Goal: Task Accomplishment & Management: Manage account settings

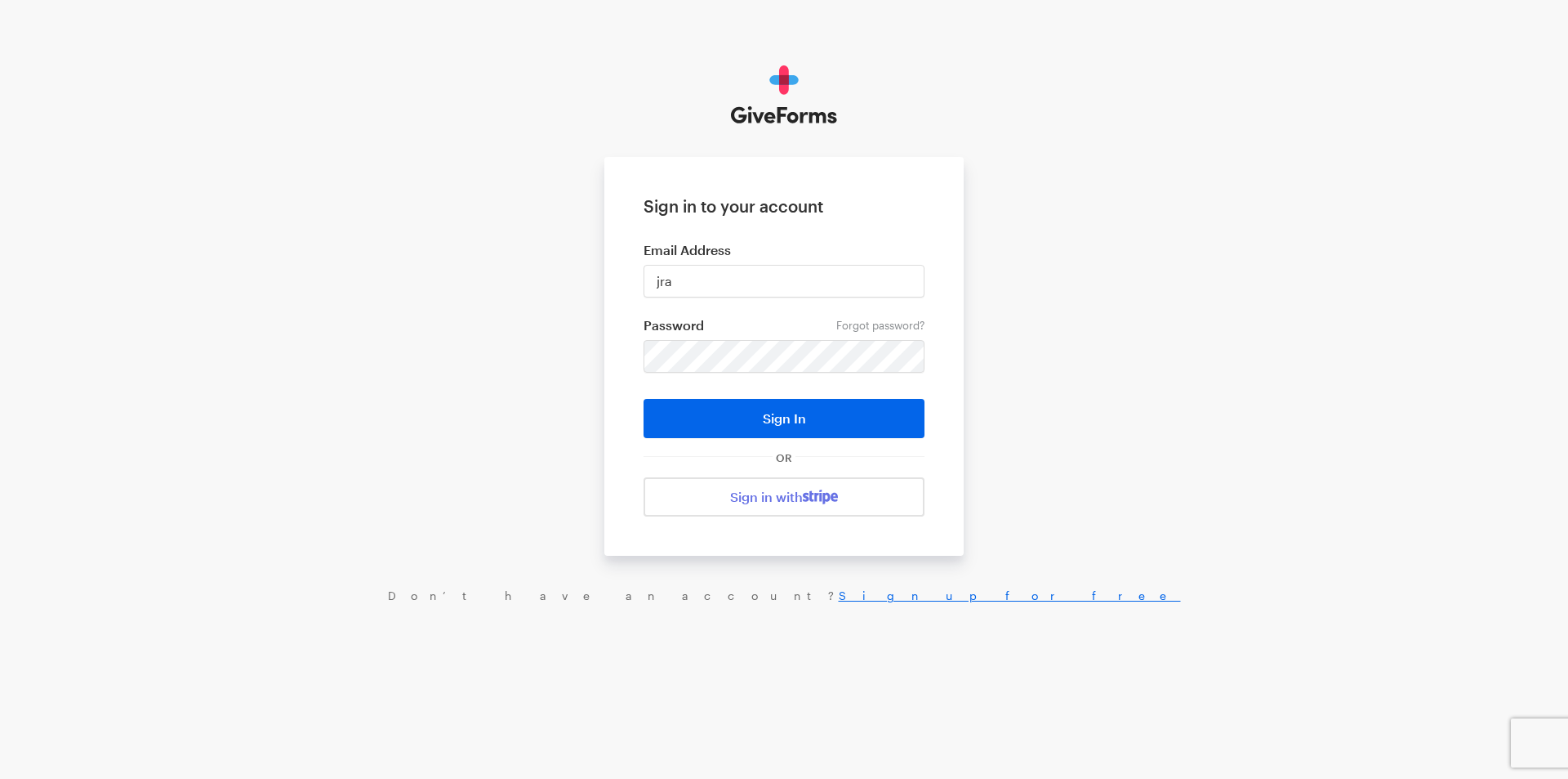
type input "[EMAIL_ADDRESS][DOMAIN_NAME]"
click at [644, 398] on button "Sign In" at bounding box center [784, 418] width 281 height 39
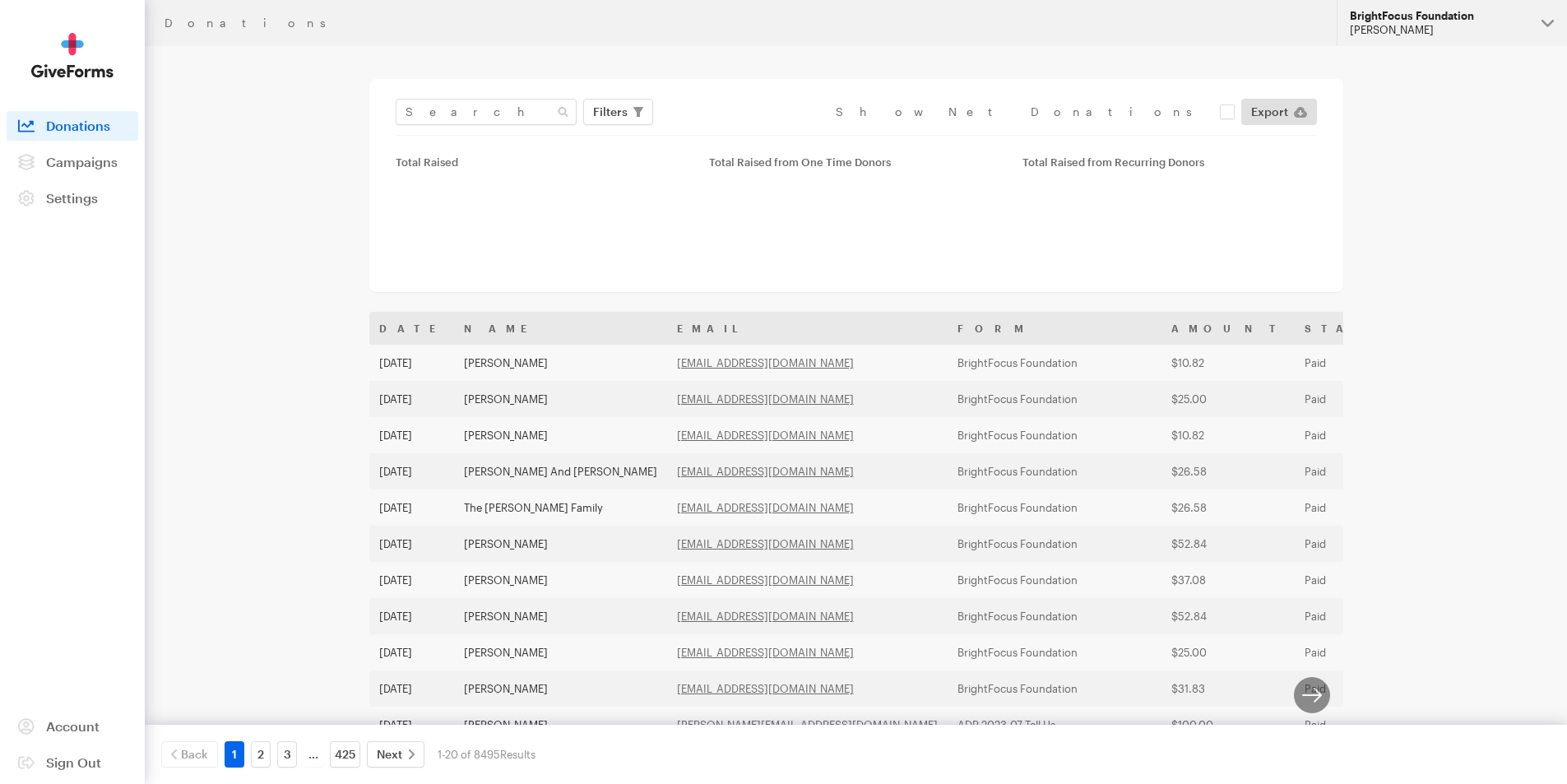
click at [1465, 18] on div "BrightFocus Foundation" at bounding box center [1439, 16] width 178 height 14
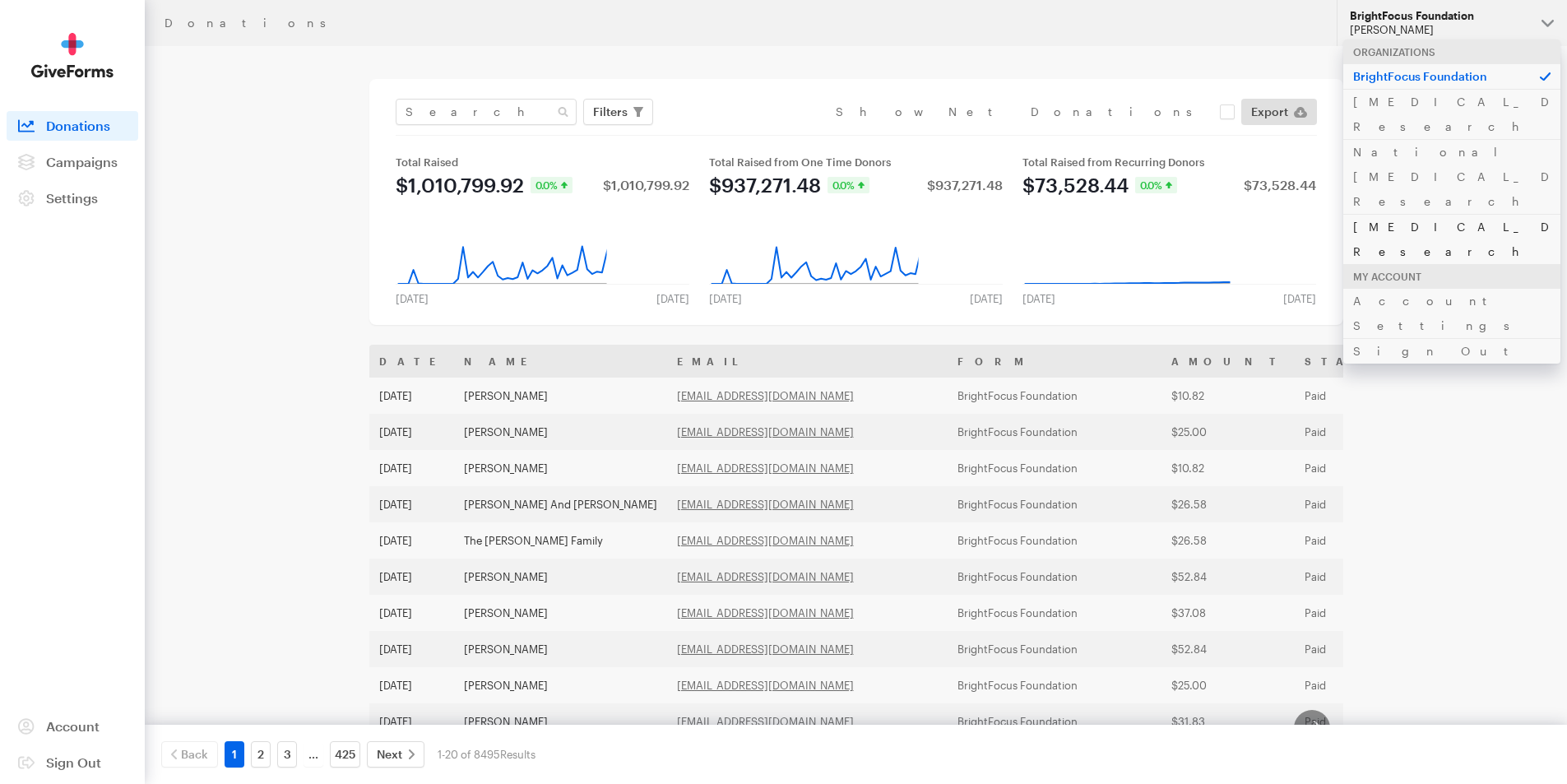
click at [1442, 214] on link "[MEDICAL_DATA] Research" at bounding box center [1451, 239] width 218 height 50
